Goal: Task Accomplishment & Management: Use online tool/utility

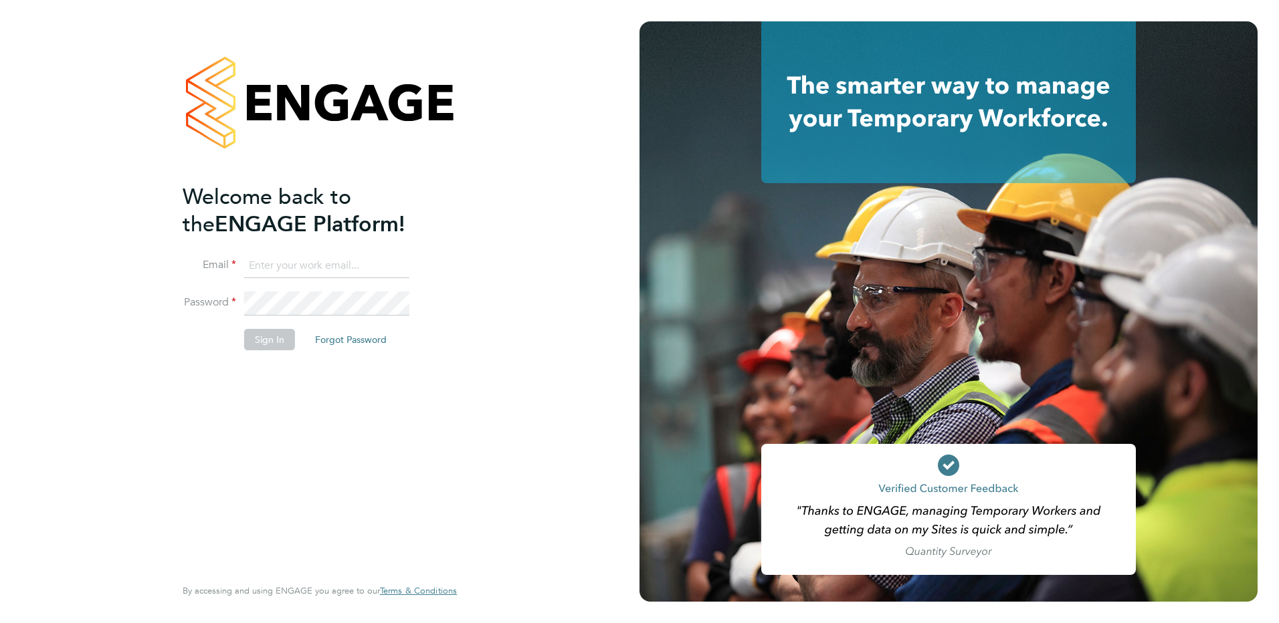
type input "[PERSON_NAME][EMAIL_ADDRESS][PERSON_NAME][DOMAIN_NAME]"
click at [255, 338] on button "Sign In" at bounding box center [269, 339] width 51 height 21
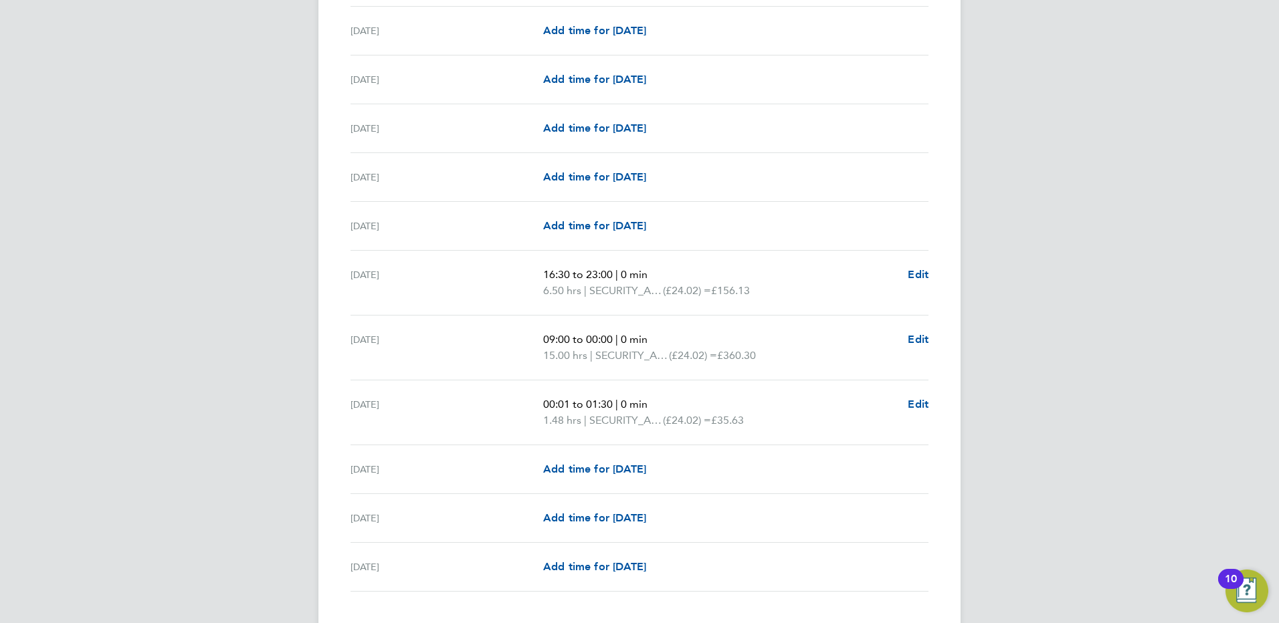
scroll to position [1515, 0]
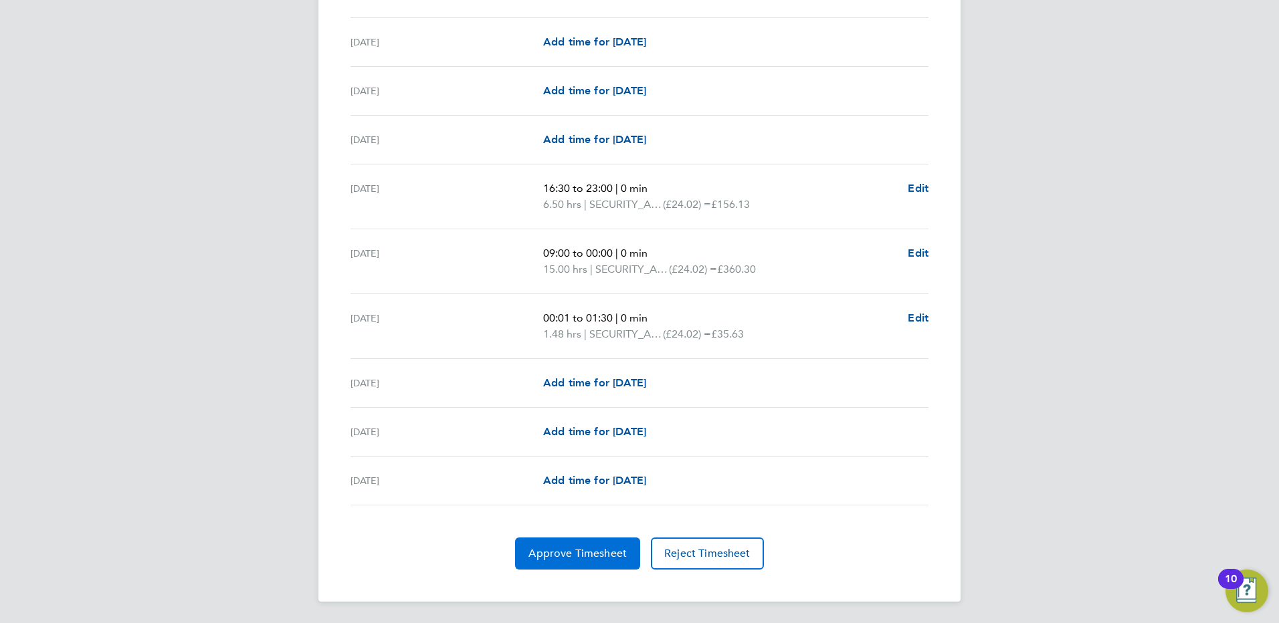
click at [558, 557] on span "Approve Timesheet" at bounding box center [577, 553] width 98 height 13
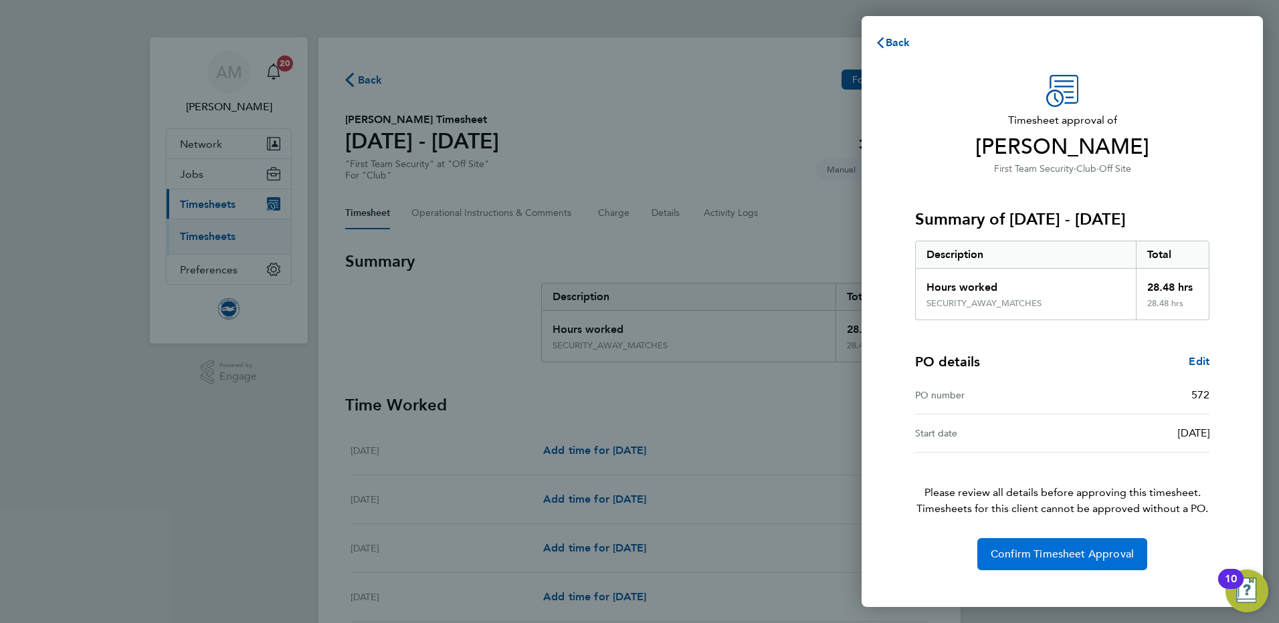
click at [1041, 558] on span "Confirm Timesheet Approval" at bounding box center [1062, 554] width 143 height 13
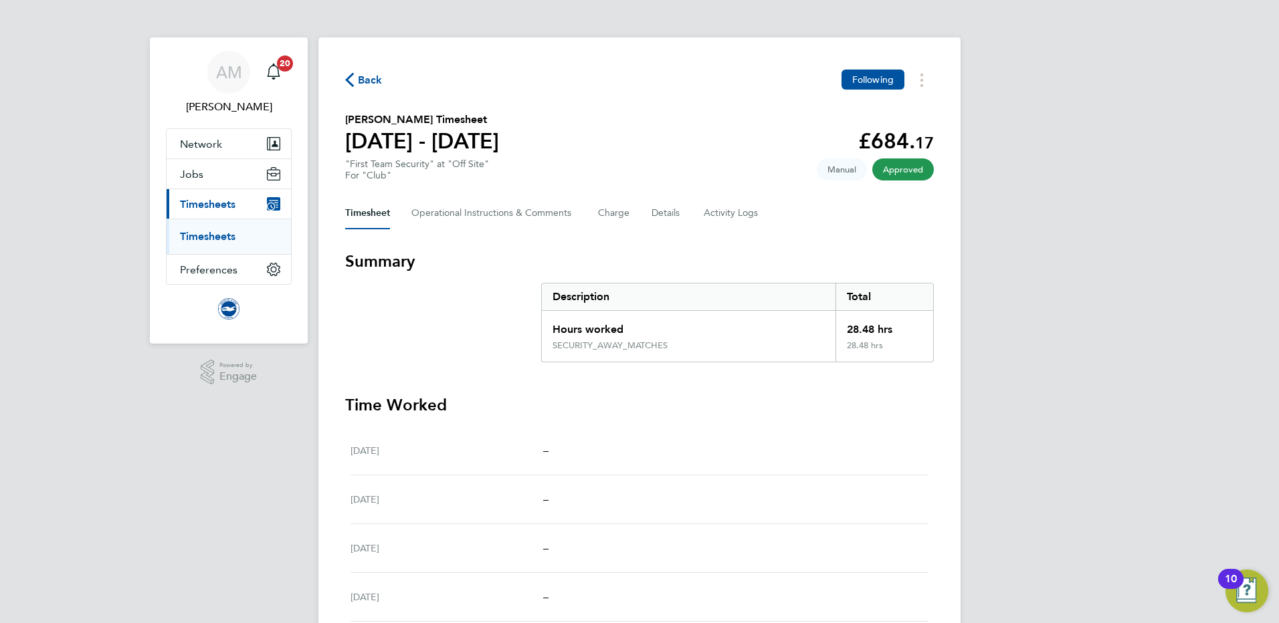
click at [363, 84] on span "Back" at bounding box center [370, 80] width 25 height 16
